Goal: Information Seeking & Learning: Understand process/instructions

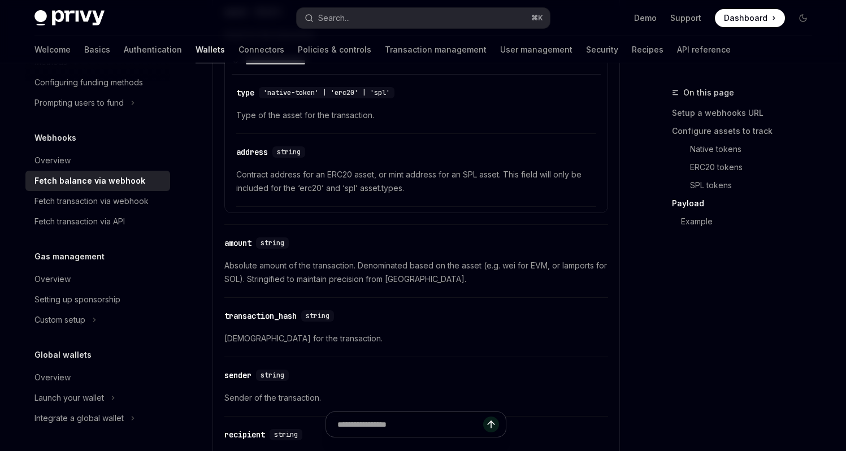
scroll to position [1270, 0]
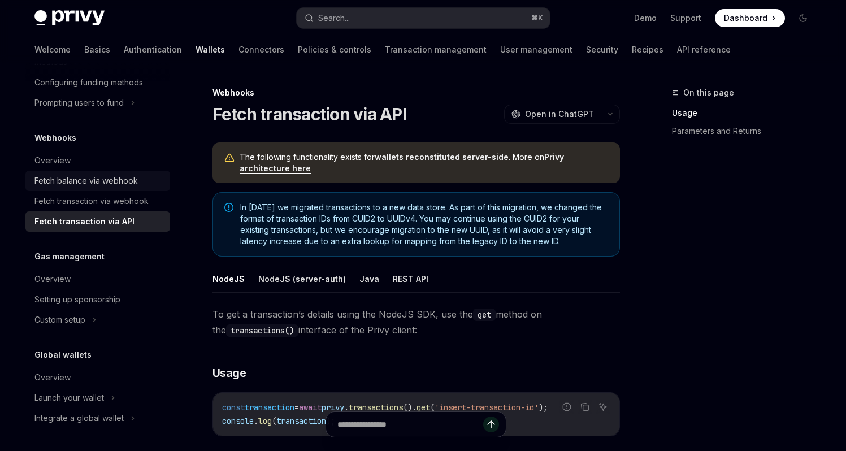
click at [95, 172] on link "Fetch balance via webhook" at bounding box center [97, 181] width 145 height 20
type textarea "*"
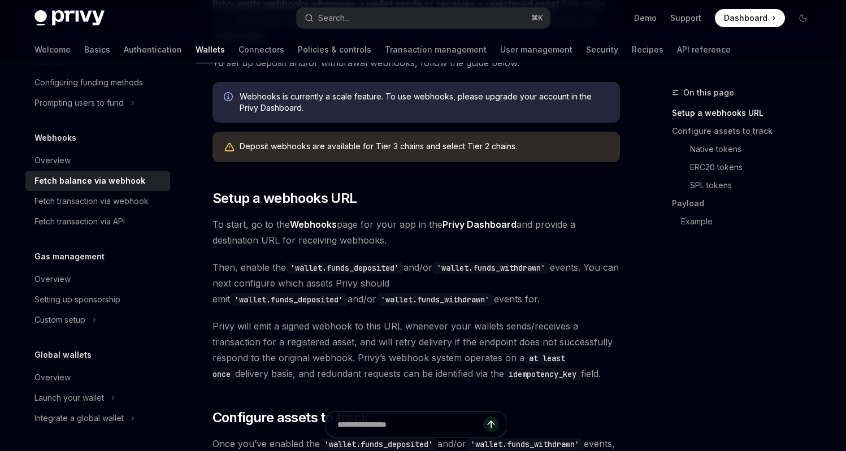
scroll to position [303, 0]
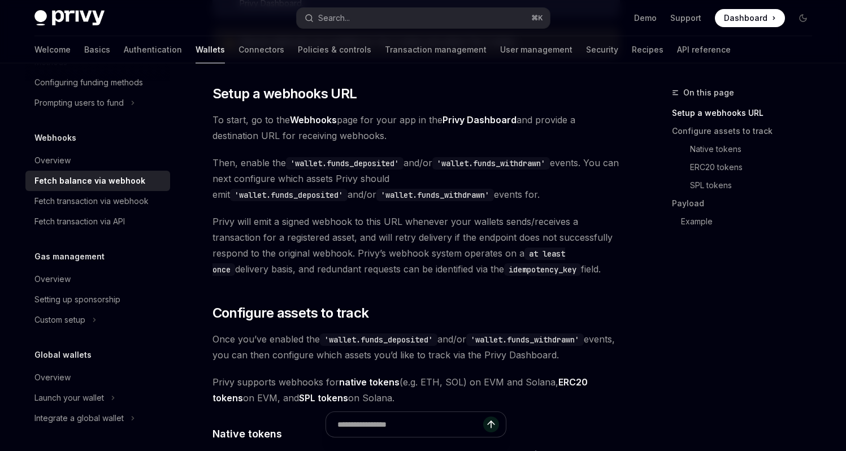
click at [604, 273] on span "Privy will emit a signed webhook to this URL whenever your wallets sends/receiv…" at bounding box center [417, 245] width 408 height 63
click at [613, 269] on span "Privy will emit a signed webhook to this URL whenever your wallets sends/receiv…" at bounding box center [417, 245] width 408 height 63
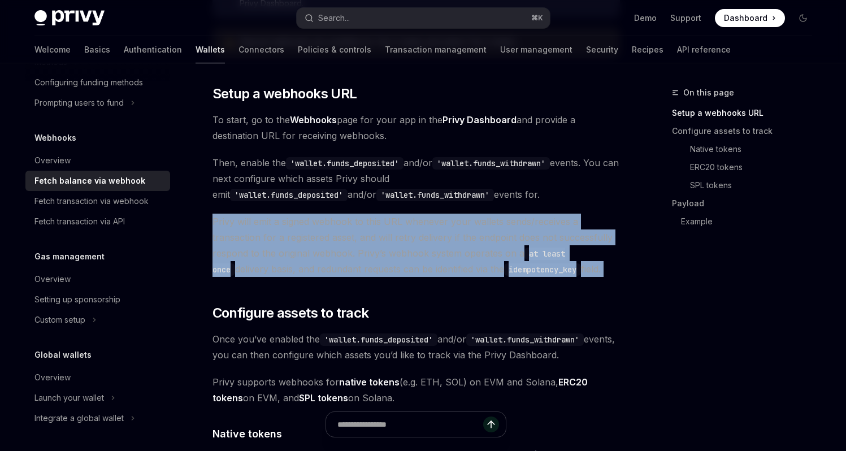
click at [613, 269] on span "Privy will emit a signed webhook to this URL whenever your wallets sends/receiv…" at bounding box center [417, 245] width 408 height 63
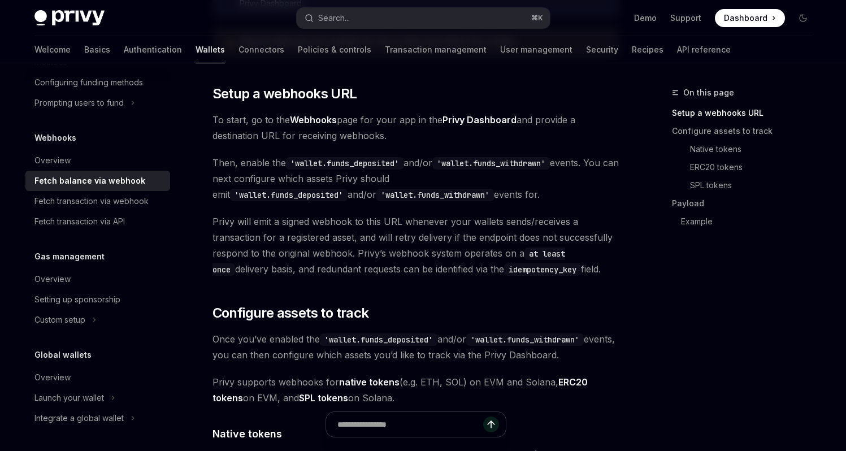
click at [681, 275] on div "On this page Setup a webhooks URL Configure assets to track Native tokens ERC20…" at bounding box center [735, 268] width 172 height 365
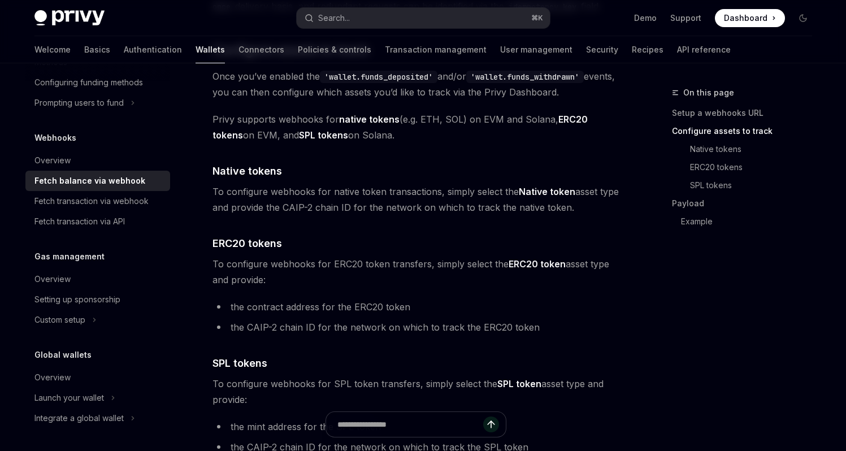
scroll to position [653, 0]
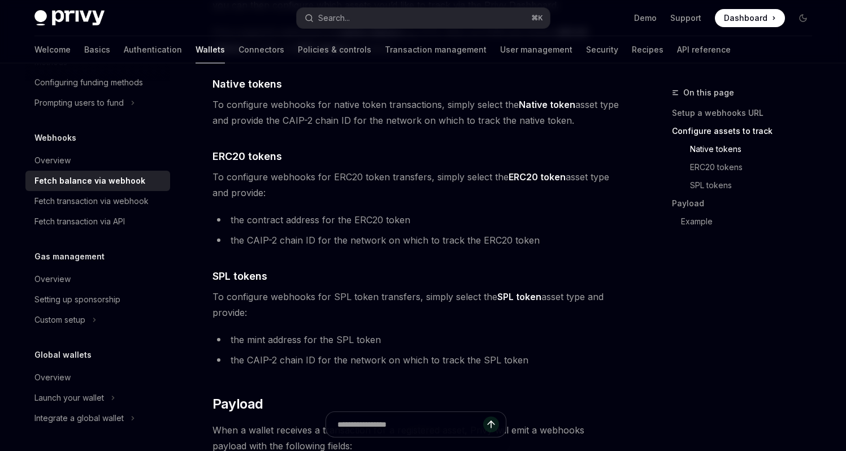
click at [695, 305] on div "On this page Setup a webhooks URL Configure assets to track Native tokens ERC20…" at bounding box center [735, 268] width 172 height 365
click at [747, 310] on div "On this page Setup a webhooks URL Configure assets to track Native tokens ERC20…" at bounding box center [735, 268] width 172 height 365
drag, startPoint x: 604, startPoint y: 308, endPoint x: 548, endPoint y: 303, distance: 56.7
click at [548, 303] on span "To configure webhooks for SPL token transfers, simply select the SPL token asse…" at bounding box center [417, 305] width 408 height 32
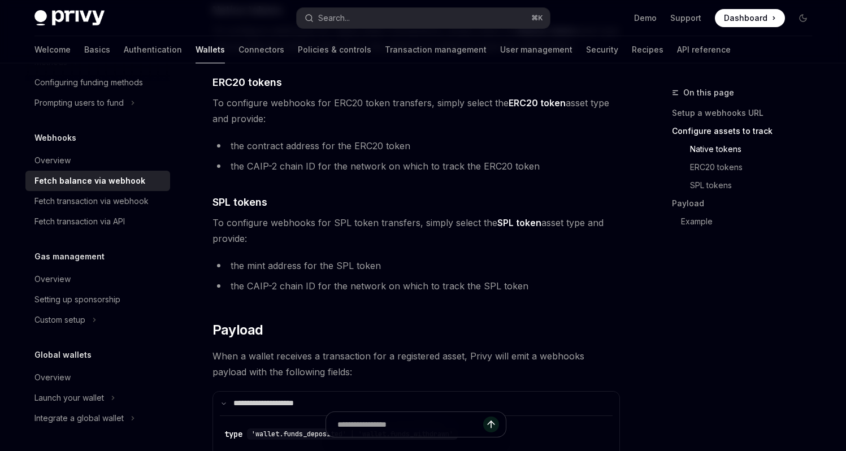
scroll to position [745, 0]
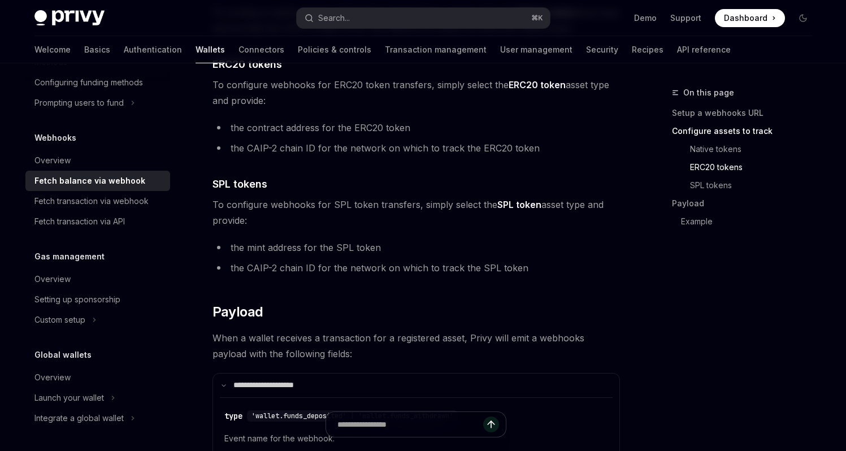
click at [553, 253] on li "the mint address for the SPL token" at bounding box center [417, 248] width 408 height 16
